Goal: Find specific page/section: Find specific page/section

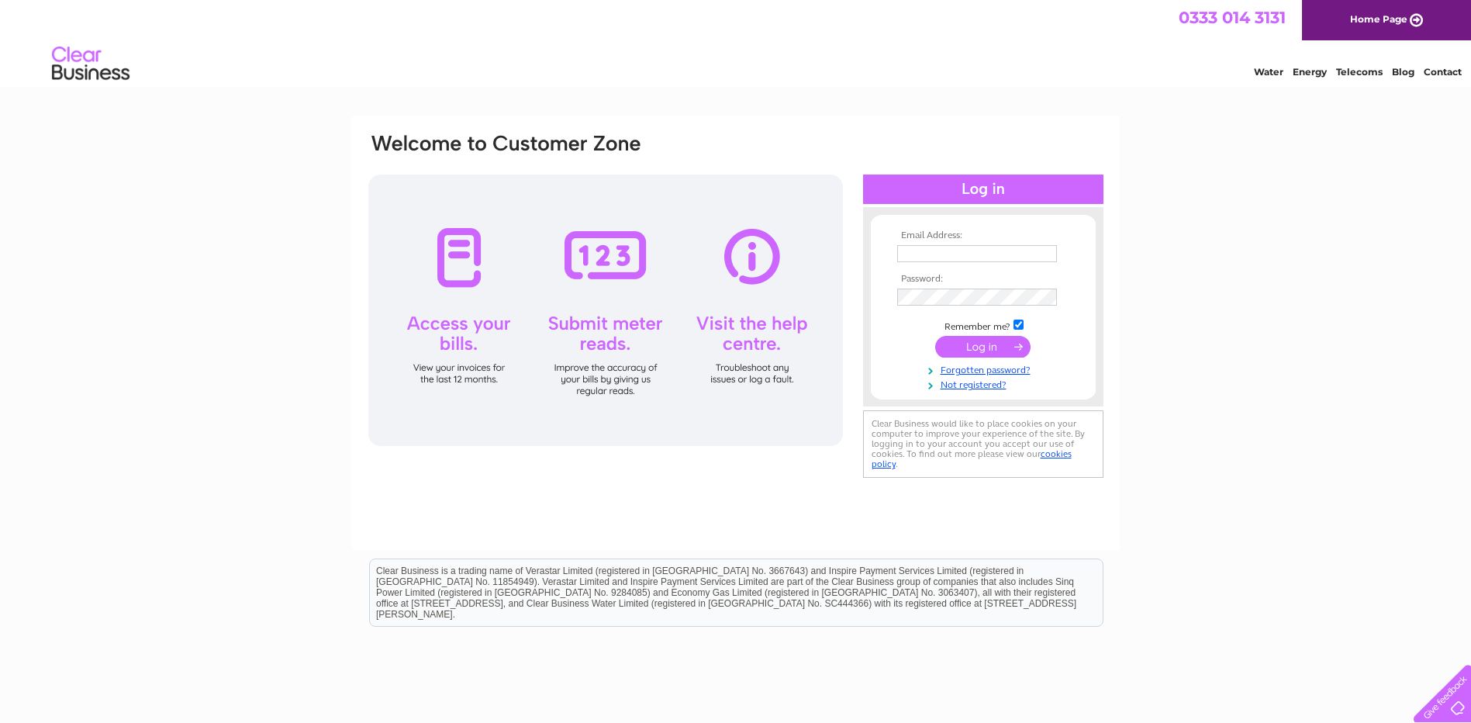
type input "27mat@live.co.uk"
click at [977, 340] on input "submit" at bounding box center [982, 347] width 95 height 22
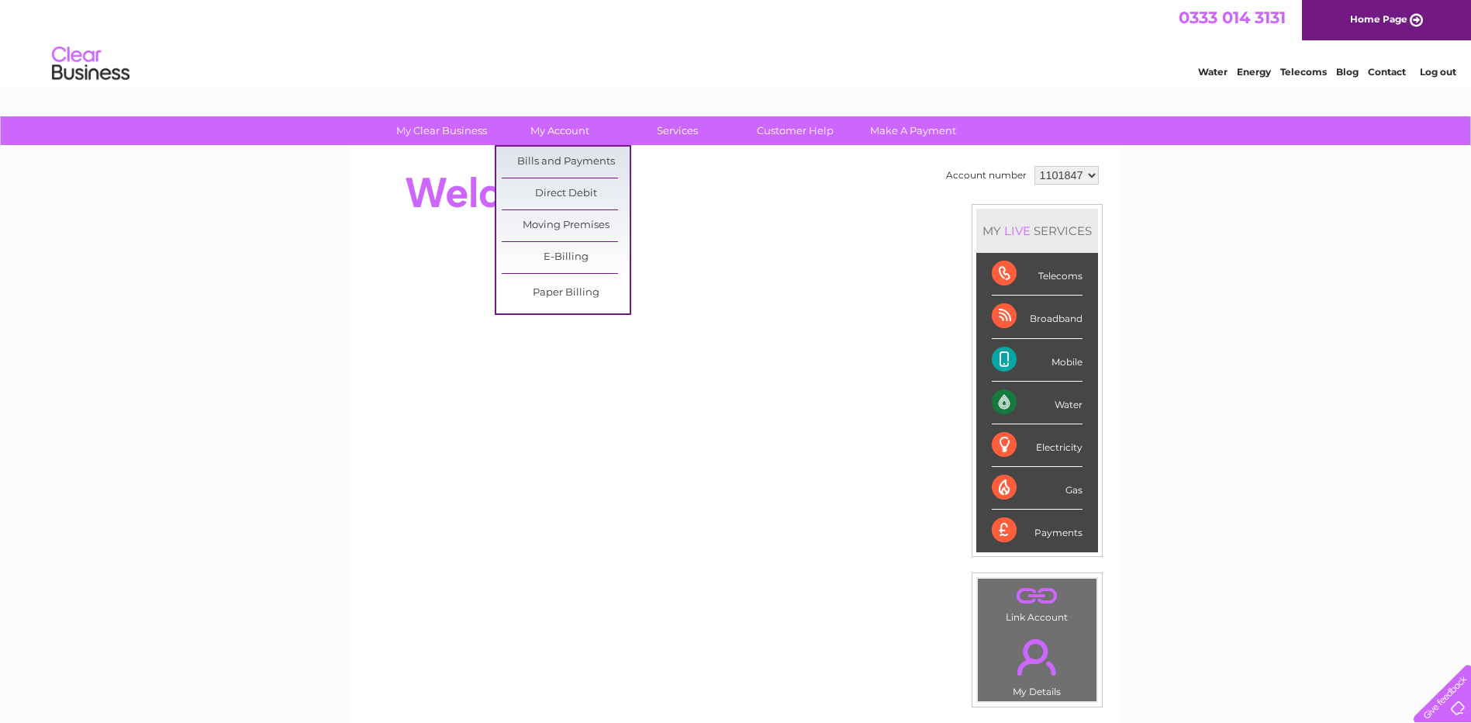
click at [544, 164] on link "Bills and Payments" at bounding box center [566, 162] width 128 height 31
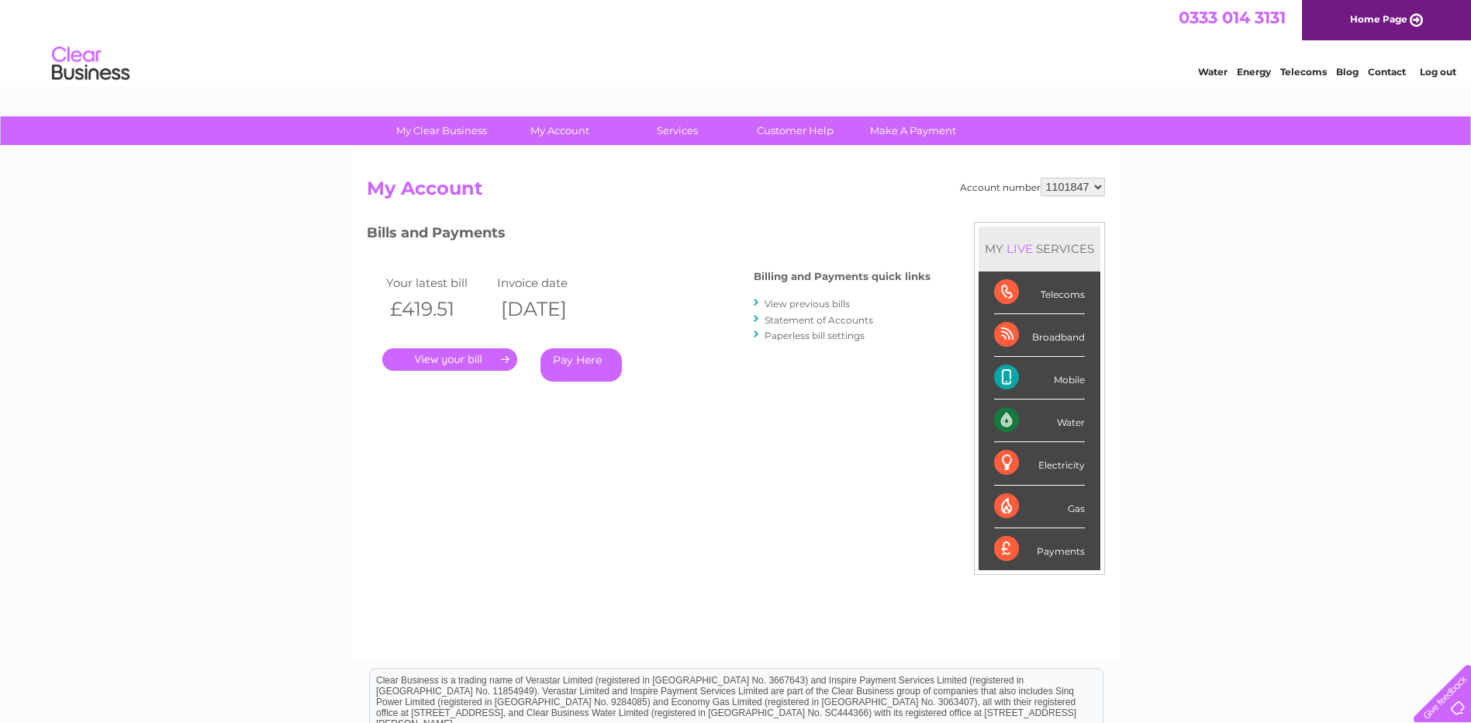
click at [471, 360] on link "." at bounding box center [449, 359] width 135 height 22
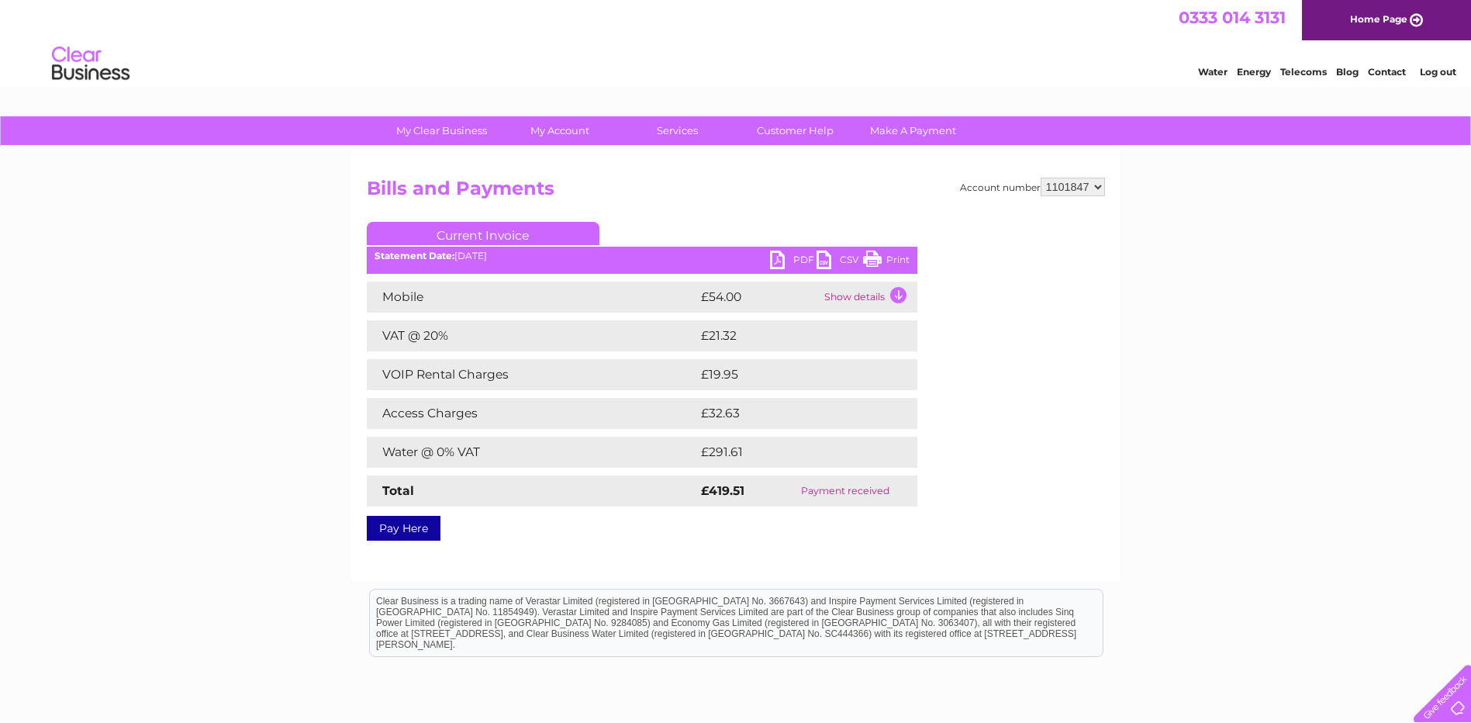
click at [1436, 68] on link "Log out" at bounding box center [1438, 72] width 36 height 12
